Goal: Task Accomplishment & Management: Manage account settings

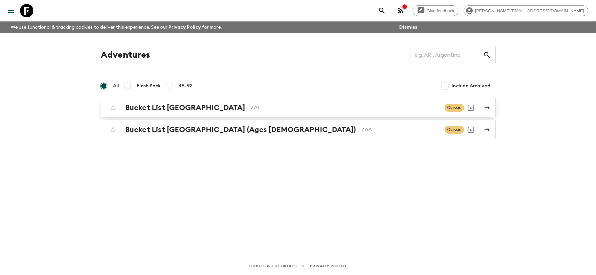
click at [155, 107] on h2 "Bucket List [GEOGRAPHIC_DATA]" at bounding box center [185, 107] width 120 height 9
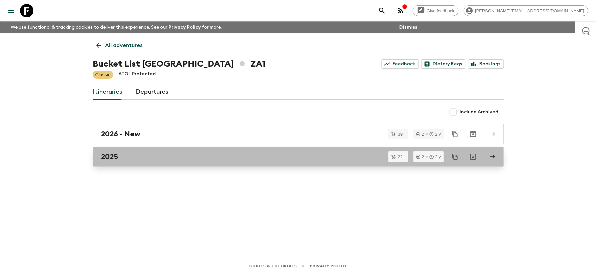
click at [117, 155] on h2 "2025" at bounding box center [109, 156] width 17 height 9
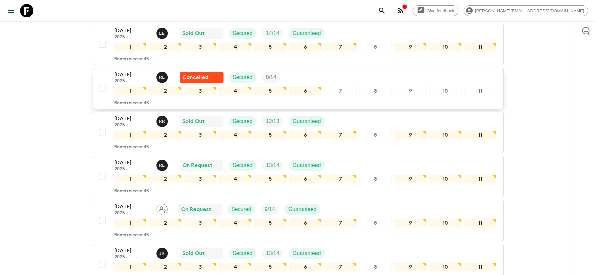
scroll to position [179, 0]
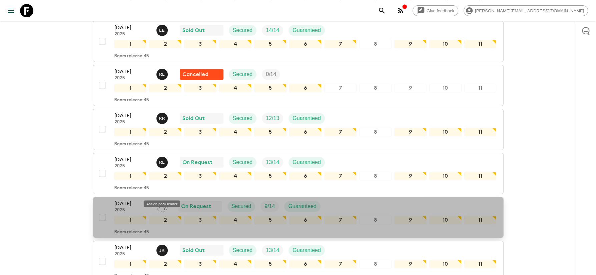
click at [159, 196] on div "Assign pack leader" at bounding box center [162, 202] width 38 height 12
click at [162, 201] on icon "Assign pack leader" at bounding box center [161, 206] width 11 height 11
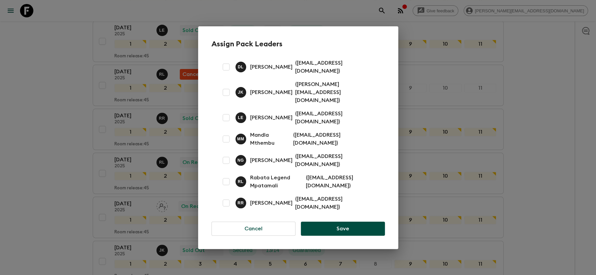
click at [79, 113] on div "Assign Pack Leaders [PERSON_NAME] [PERSON_NAME] ( [EMAIL_ADDRESS][DOMAIN_NAME] …" at bounding box center [298, 137] width 596 height 275
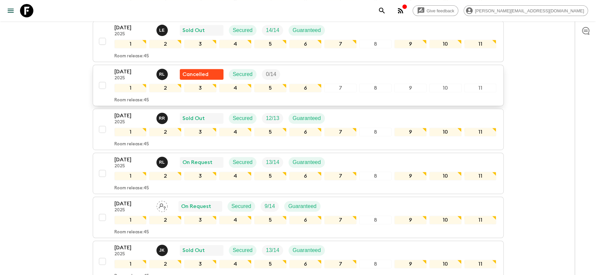
scroll to position [0, 0]
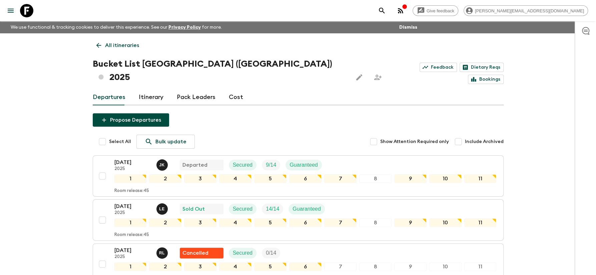
click at [190, 89] on link "Pack Leaders" at bounding box center [196, 97] width 39 height 16
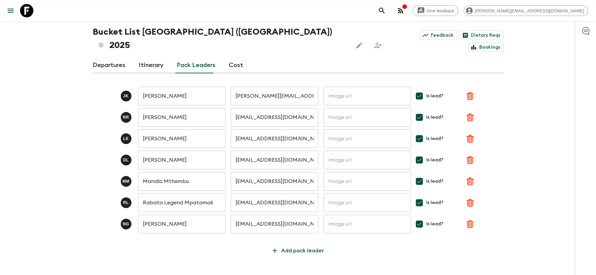
scroll to position [37, 0]
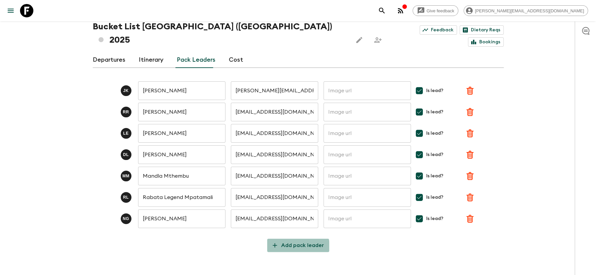
click at [297, 241] on p "Add pack leader" at bounding box center [302, 245] width 43 height 8
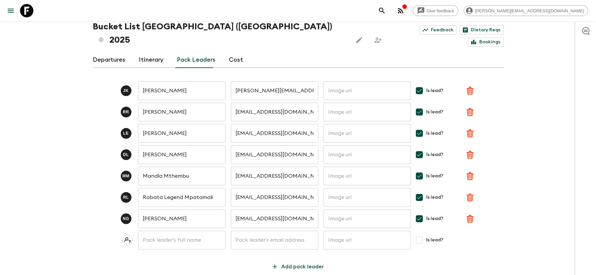
click at [186, 231] on input "text" at bounding box center [181, 240] width 87 height 19
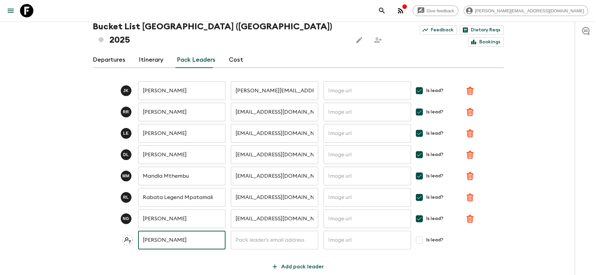
type input "[PERSON_NAME]"
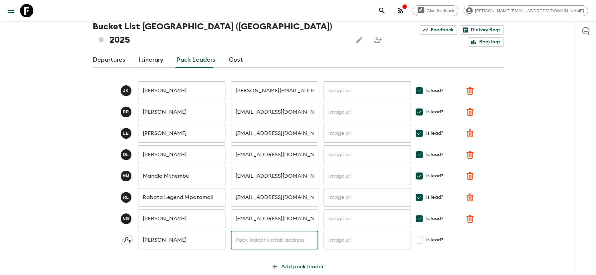
click at [261, 231] on input "text" at bounding box center [274, 240] width 87 height 19
click at [273, 237] on div "J K [PERSON_NAME] ​ [PERSON_NAME][EMAIL_ADDRESS][DOMAIN_NAME] ​ ​ Is lead? [PER…" at bounding box center [298, 173] width 411 height 200
click at [267, 231] on input "text" at bounding box center [274, 240] width 87 height 19
paste input "[PERSON_NAME] <[EMAIL_ADDRESS][DOMAIN_NAME]>"
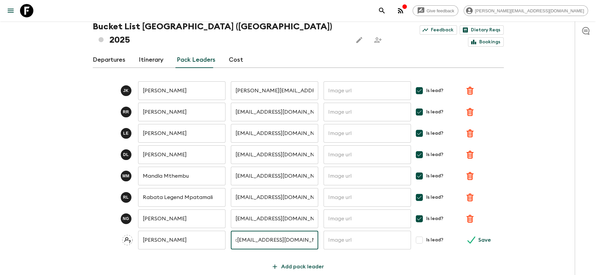
click at [267, 231] on input "[PERSON_NAME] <[EMAIL_ADDRESS][DOMAIN_NAME]>" at bounding box center [274, 240] width 87 height 19
click at [313, 231] on input "[PERSON_NAME] <[EMAIL_ADDRESS][DOMAIN_NAME]>" at bounding box center [274, 240] width 87 height 19
click at [281, 231] on input "[PERSON_NAME] <[EMAIL_ADDRESS][DOMAIN_NAME]" at bounding box center [274, 240] width 87 height 19
type input "[EMAIL_ADDRESS][DOMAIN_NAME]"
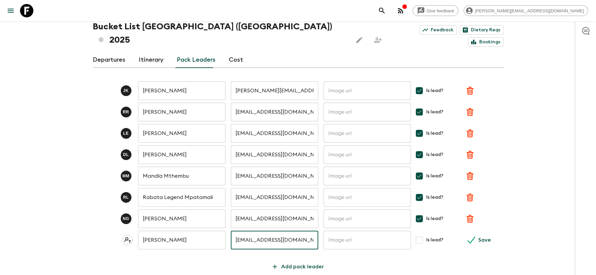
click at [425, 233] on input "Is lead?" at bounding box center [418, 239] width 13 height 13
checkbox input "true"
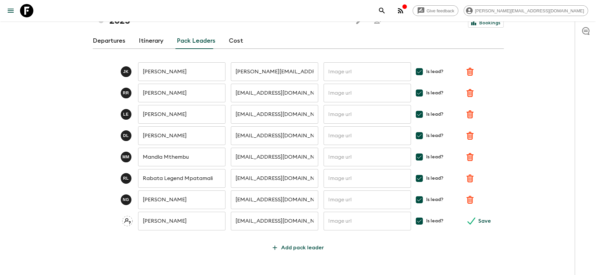
scroll to position [59, 0]
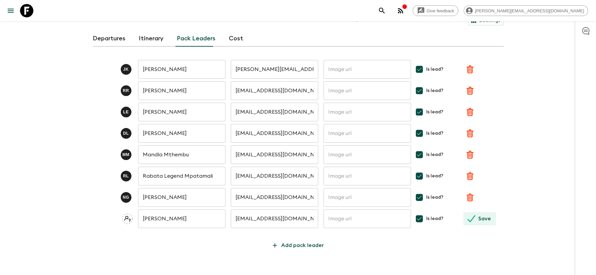
click at [485, 215] on p "Save" at bounding box center [484, 219] width 13 height 8
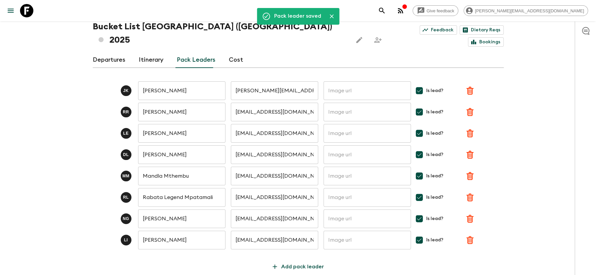
scroll to position [0, 0]
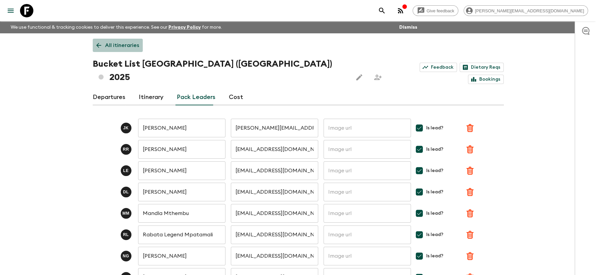
click at [122, 50] on link "All itineraries" at bounding box center [118, 45] width 50 height 13
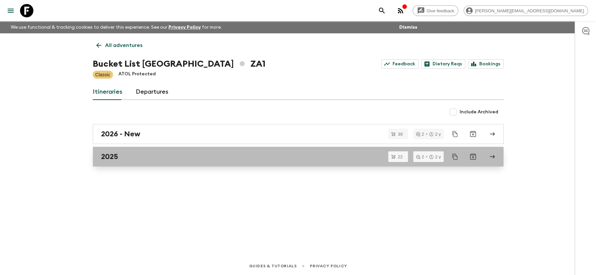
click at [122, 152] on link "2025" at bounding box center [298, 157] width 411 height 20
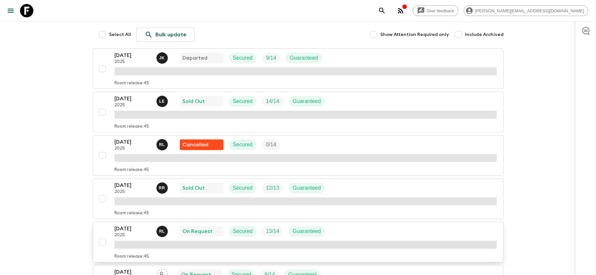
scroll to position [179, 0]
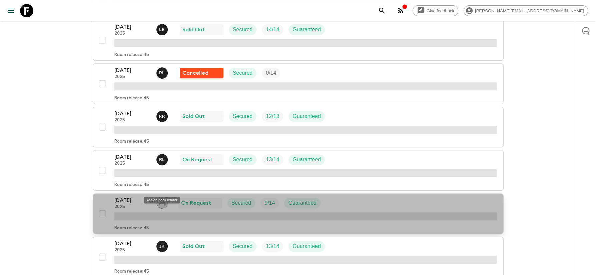
click at [162, 200] on icon "Assign pack leader" at bounding box center [162, 203] width 7 height 6
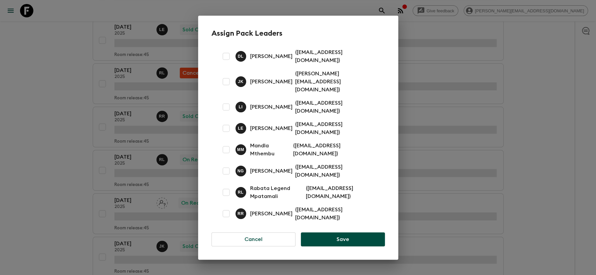
click at [227, 110] on input "checkbox" at bounding box center [225, 106] width 13 height 13
checkbox input "true"
click at [321, 232] on button "Save" at bounding box center [343, 239] width 84 height 14
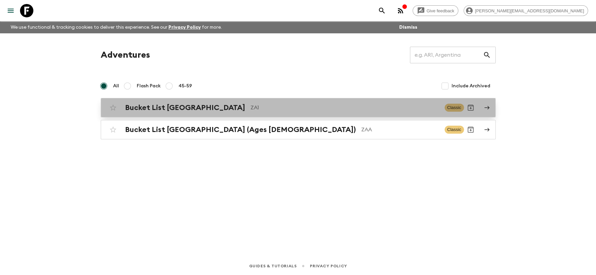
click at [177, 111] on h2 "Bucket List [GEOGRAPHIC_DATA]" at bounding box center [185, 107] width 120 height 9
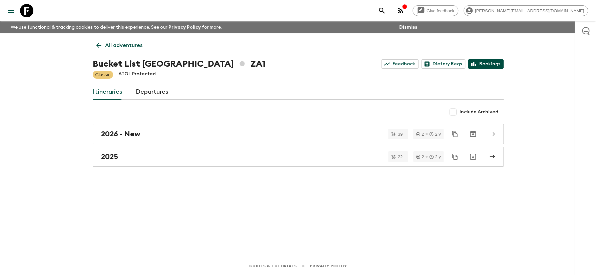
click at [496, 65] on link "Bookings" at bounding box center [486, 63] width 36 height 9
click at [479, 66] on link "Bookings" at bounding box center [486, 63] width 36 height 9
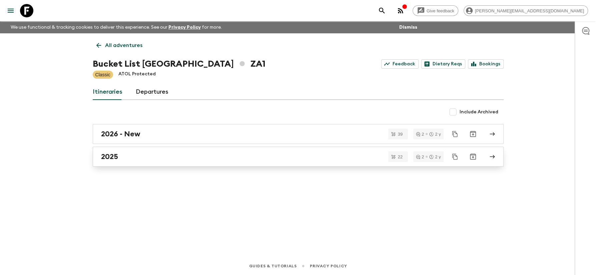
click at [117, 157] on h2 "2025" at bounding box center [109, 156] width 17 height 9
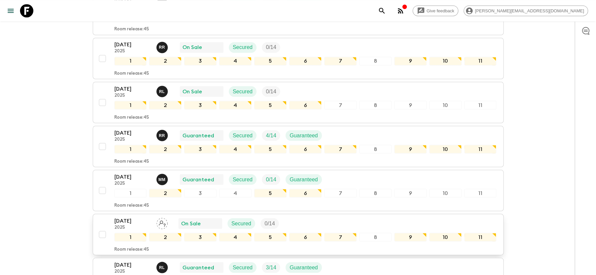
scroll to position [857, 0]
